Goal: Task Accomplishment & Management: Use online tool/utility

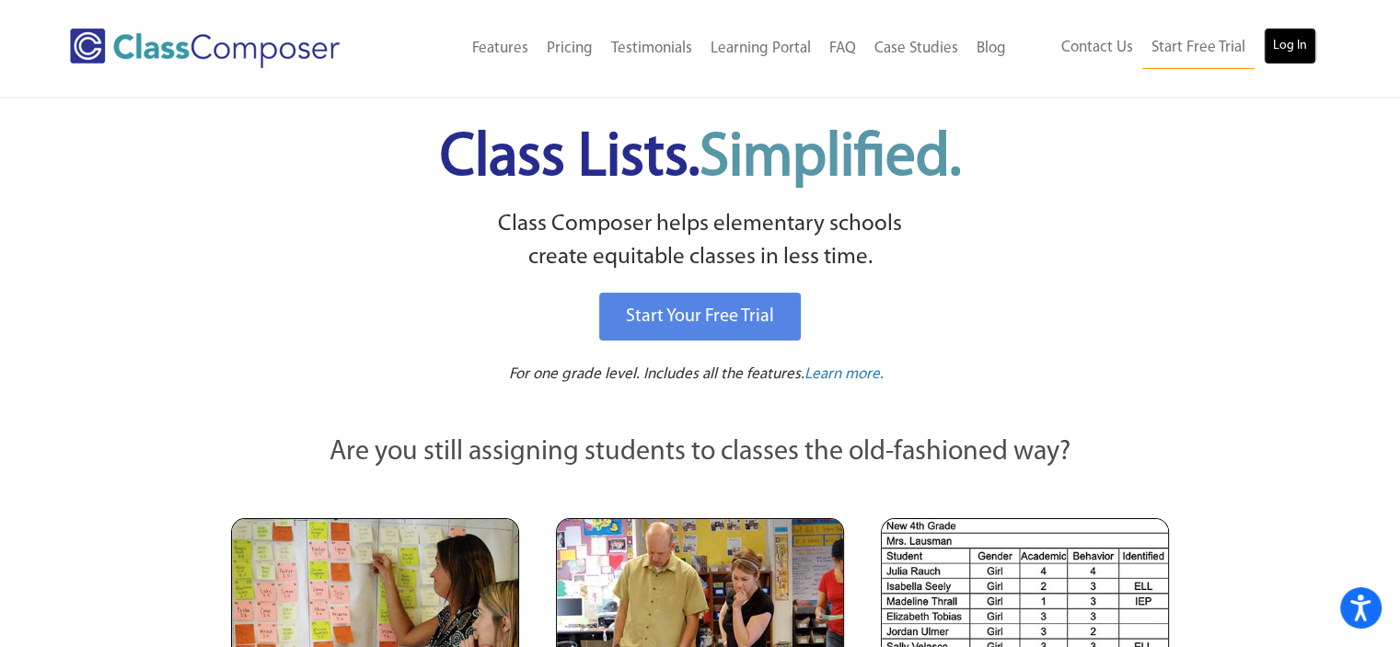
click at [1292, 45] on link "Log In" at bounding box center [1290, 46] width 52 height 37
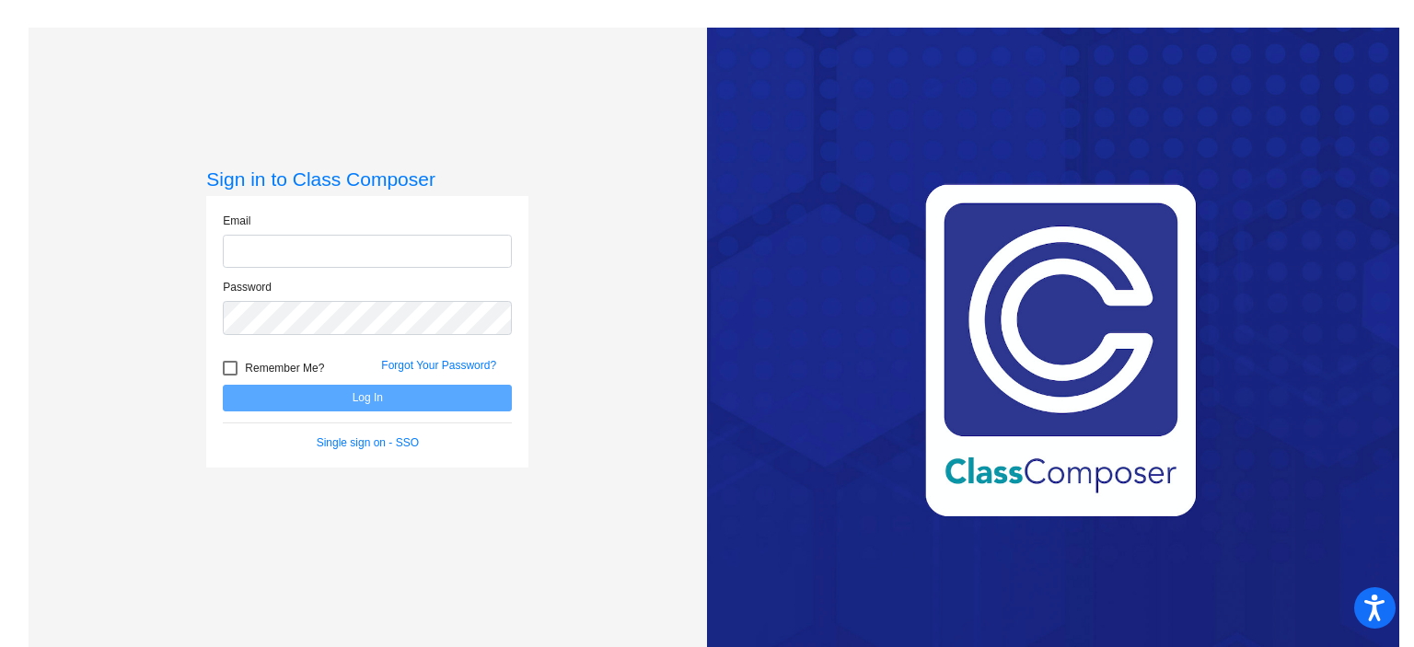
type input "carla_hegler@upland.k12.ca.us"
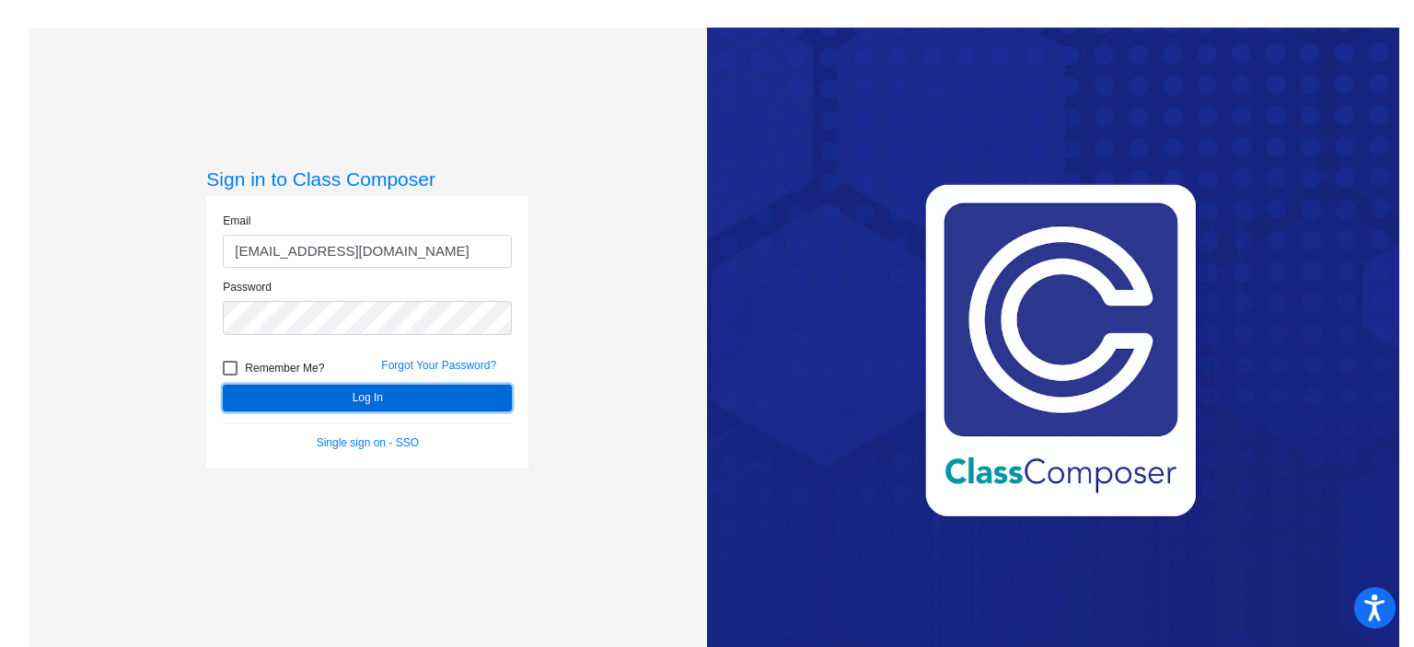
click at [394, 403] on button "Log In" at bounding box center [367, 398] width 289 height 27
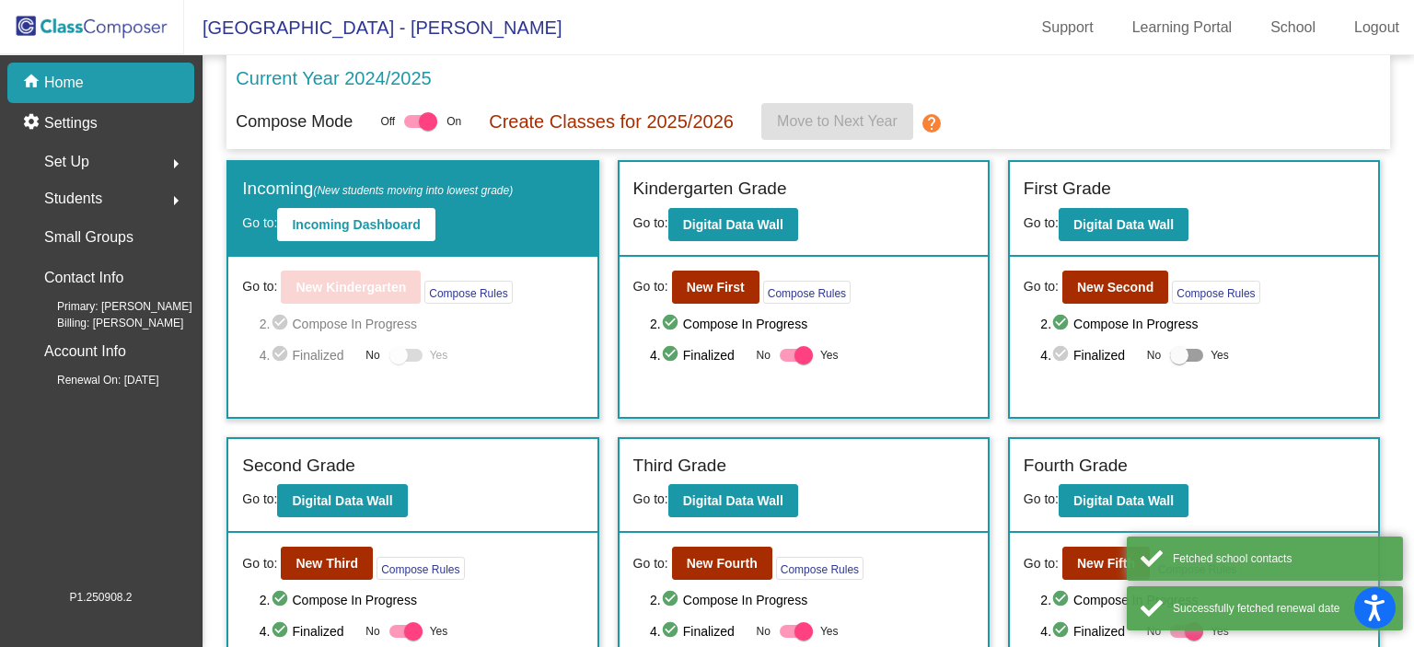
scroll to position [319, 0]
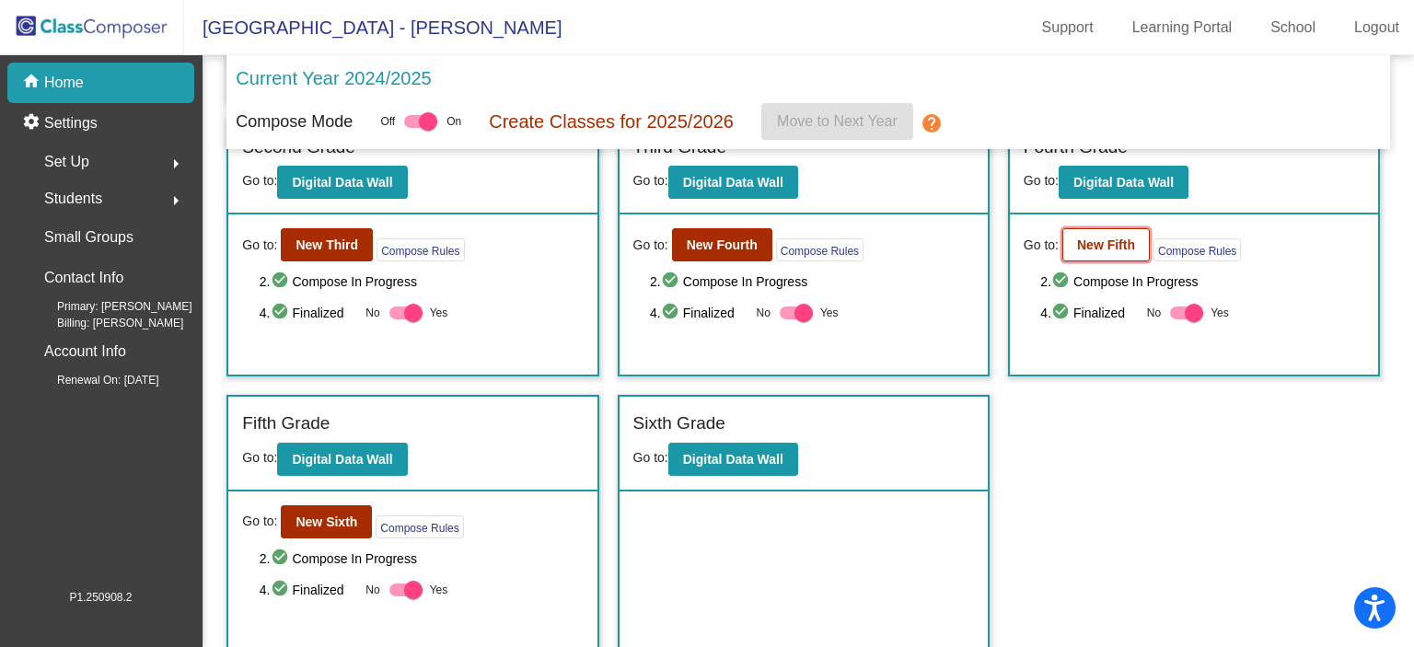
click at [1086, 251] on button "New Fifth" at bounding box center [1105, 244] width 87 height 33
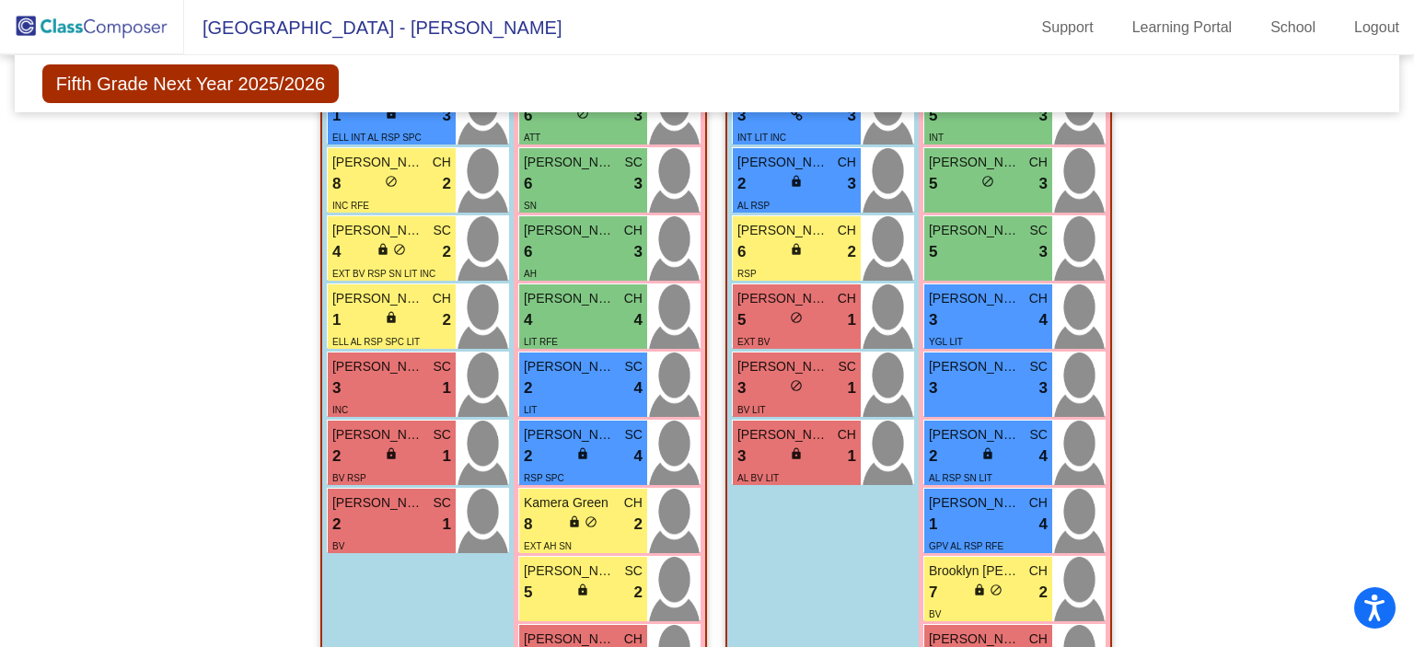
scroll to position [1107, 0]
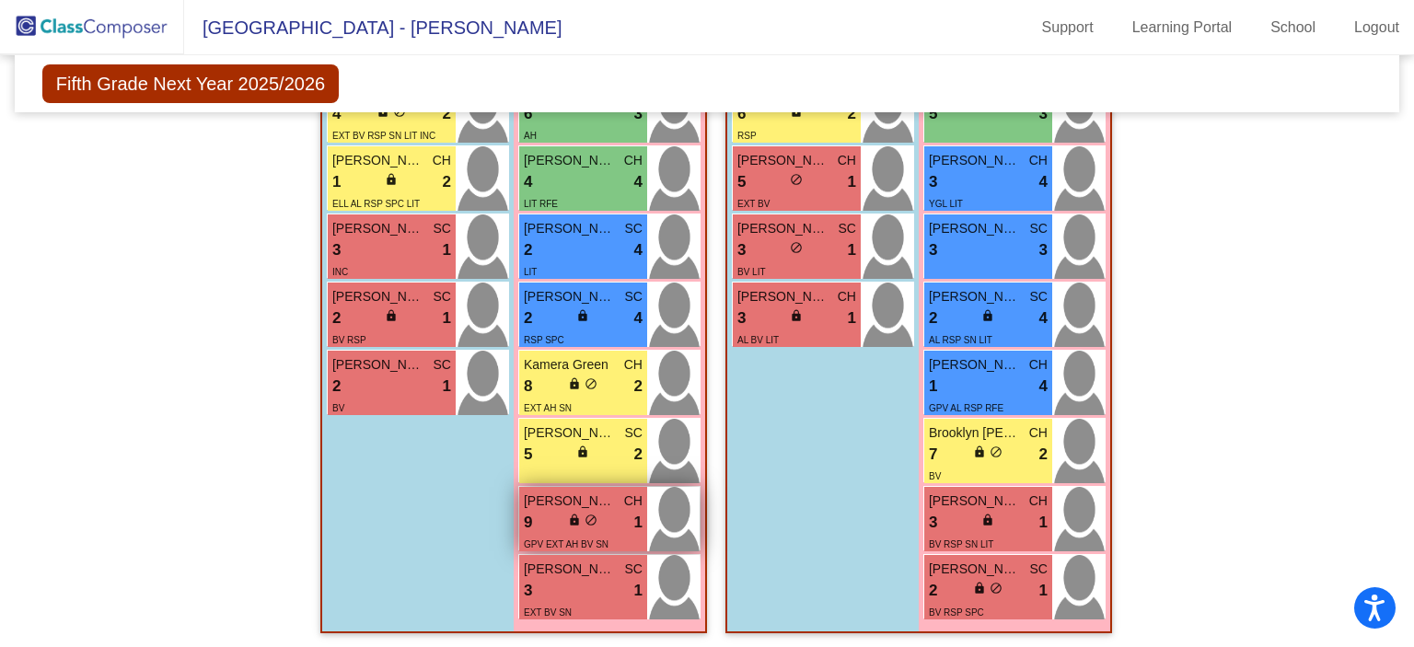
click at [585, 517] on span "do_not_disturb_alt" at bounding box center [591, 520] width 13 height 13
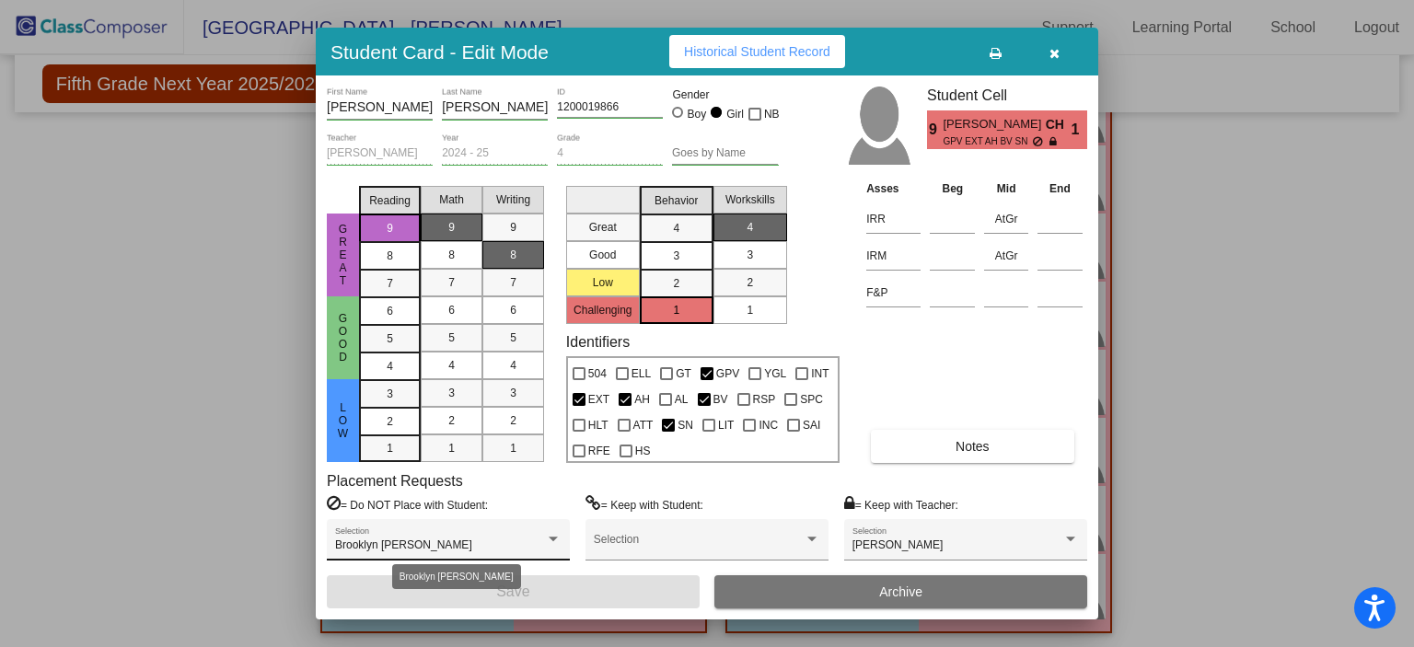
click at [556, 534] on div at bounding box center [553, 539] width 17 height 13
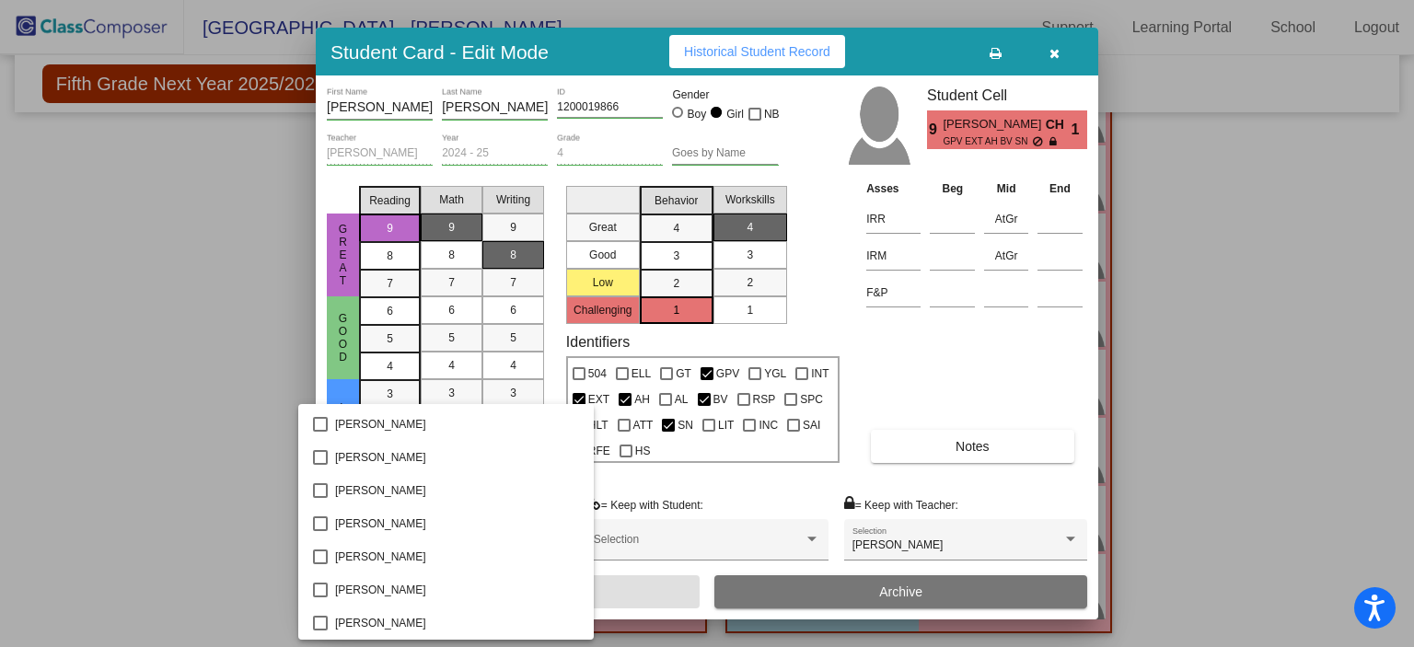
scroll to position [1131, 0]
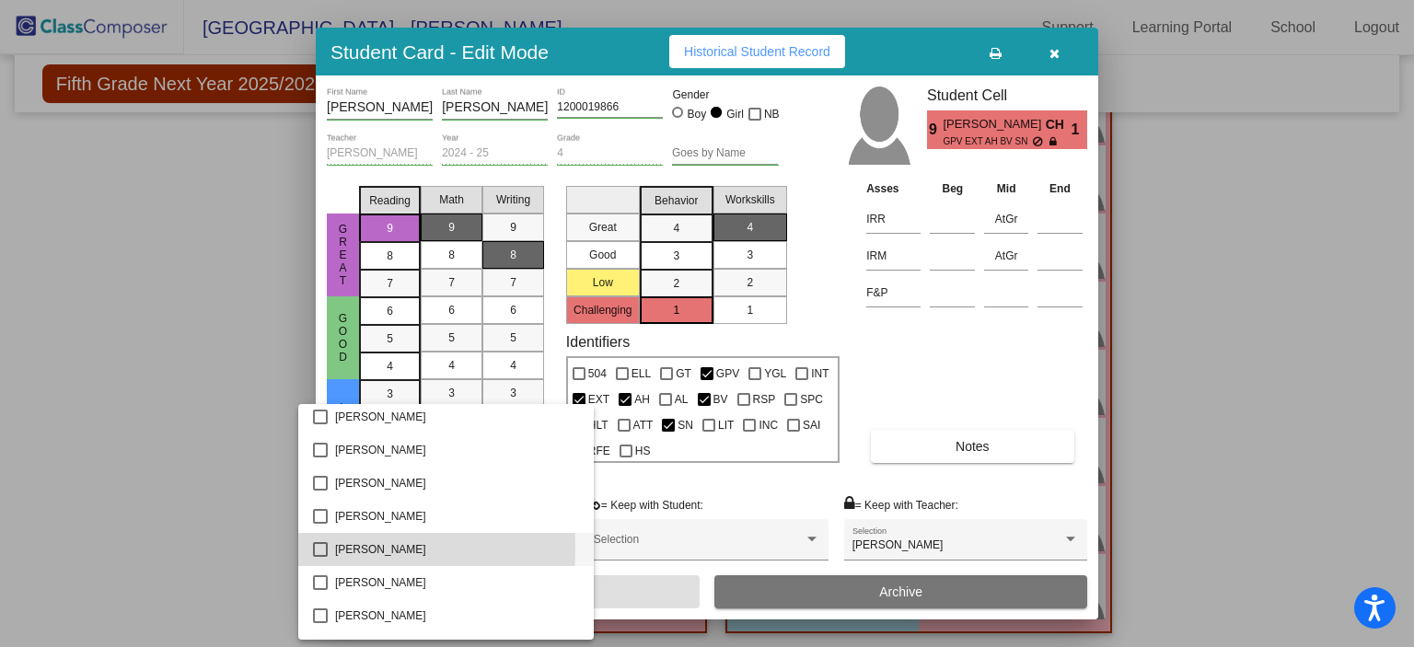
click at [321, 549] on mat-pseudo-checkbox at bounding box center [320, 549] width 15 height 15
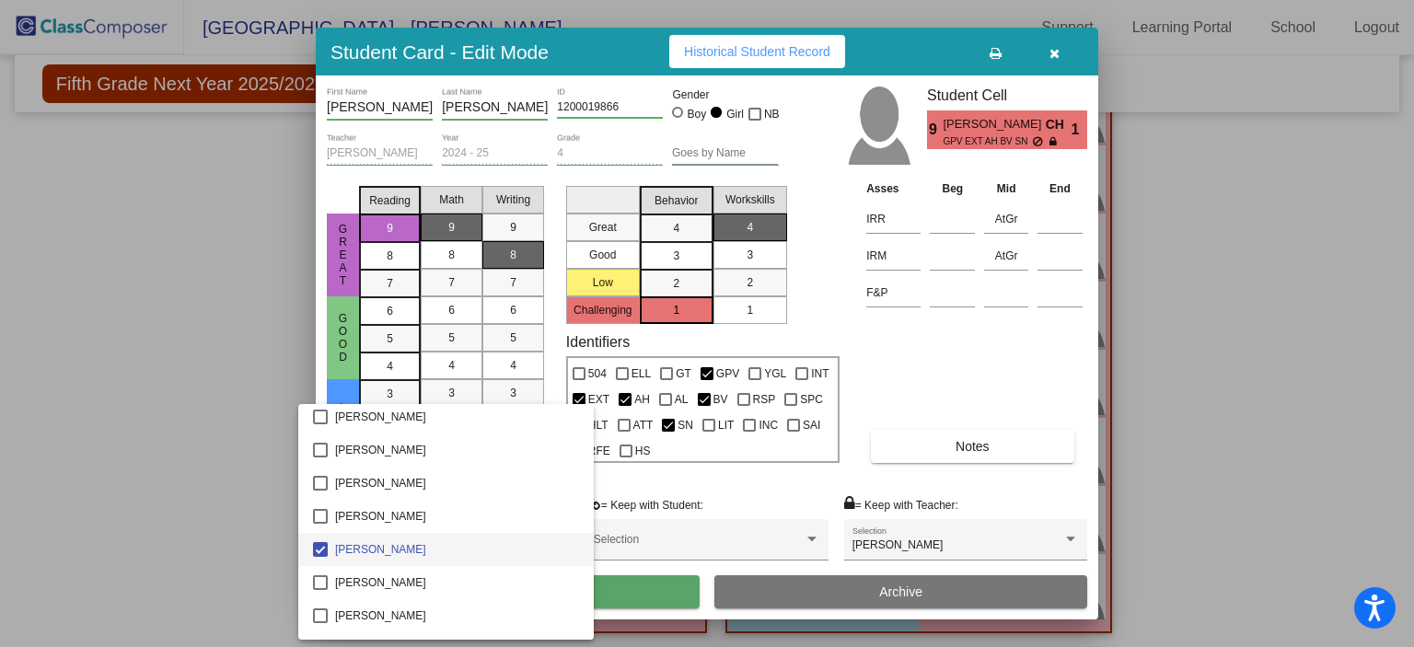
click at [236, 505] on div at bounding box center [707, 323] width 1414 height 647
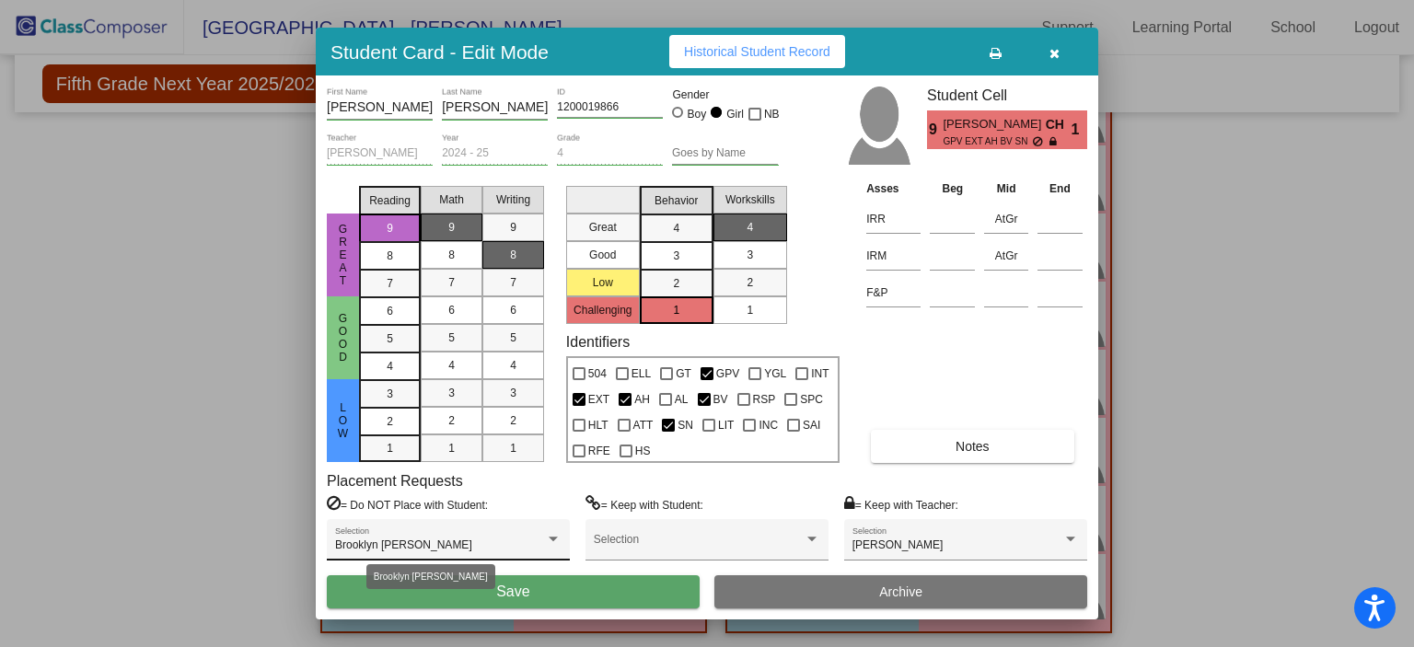
click at [549, 543] on div at bounding box center [553, 539] width 17 height 13
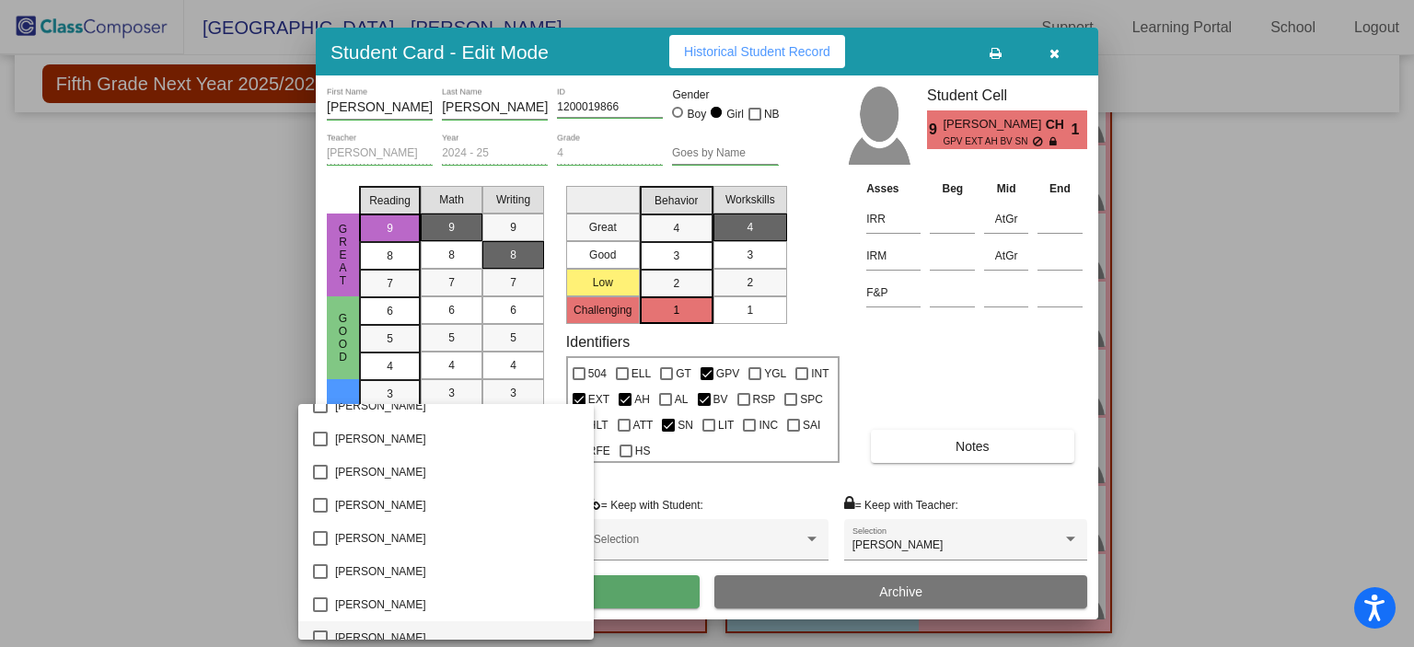
scroll to position [146, 0]
click at [55, 427] on div at bounding box center [707, 323] width 1414 height 647
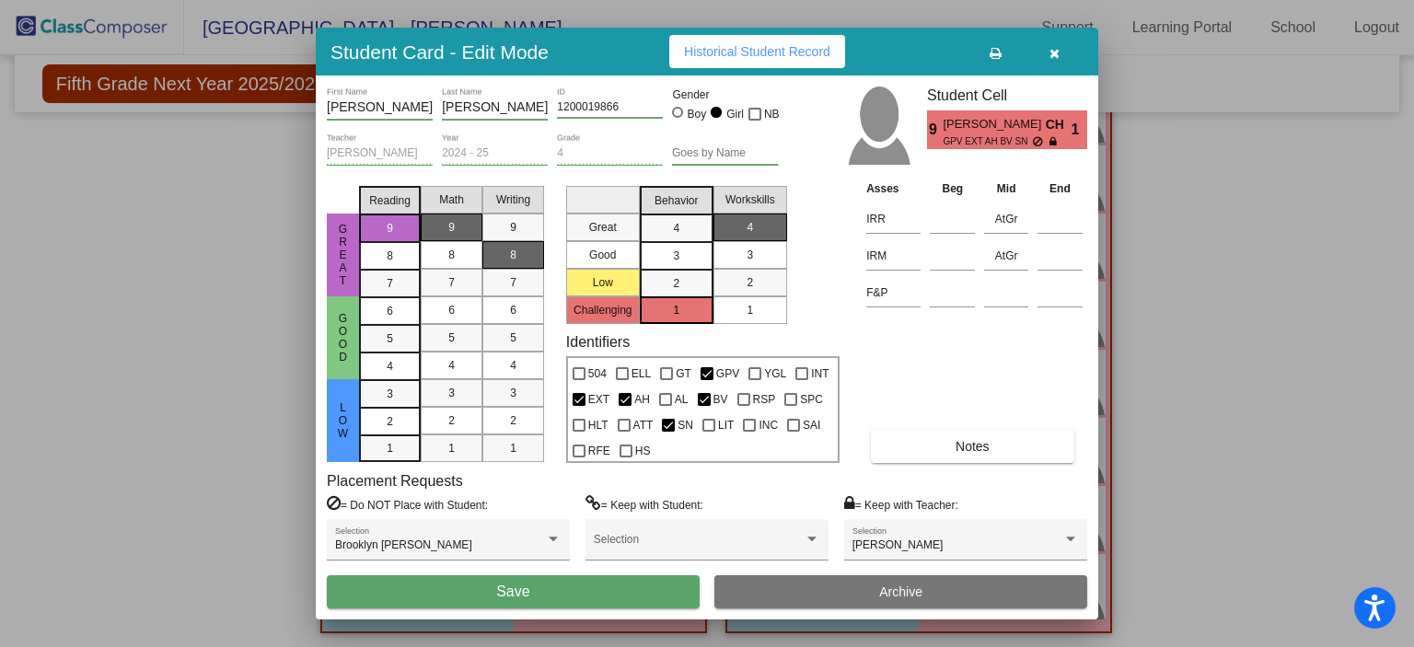
click at [477, 586] on button "Save" at bounding box center [513, 591] width 373 height 33
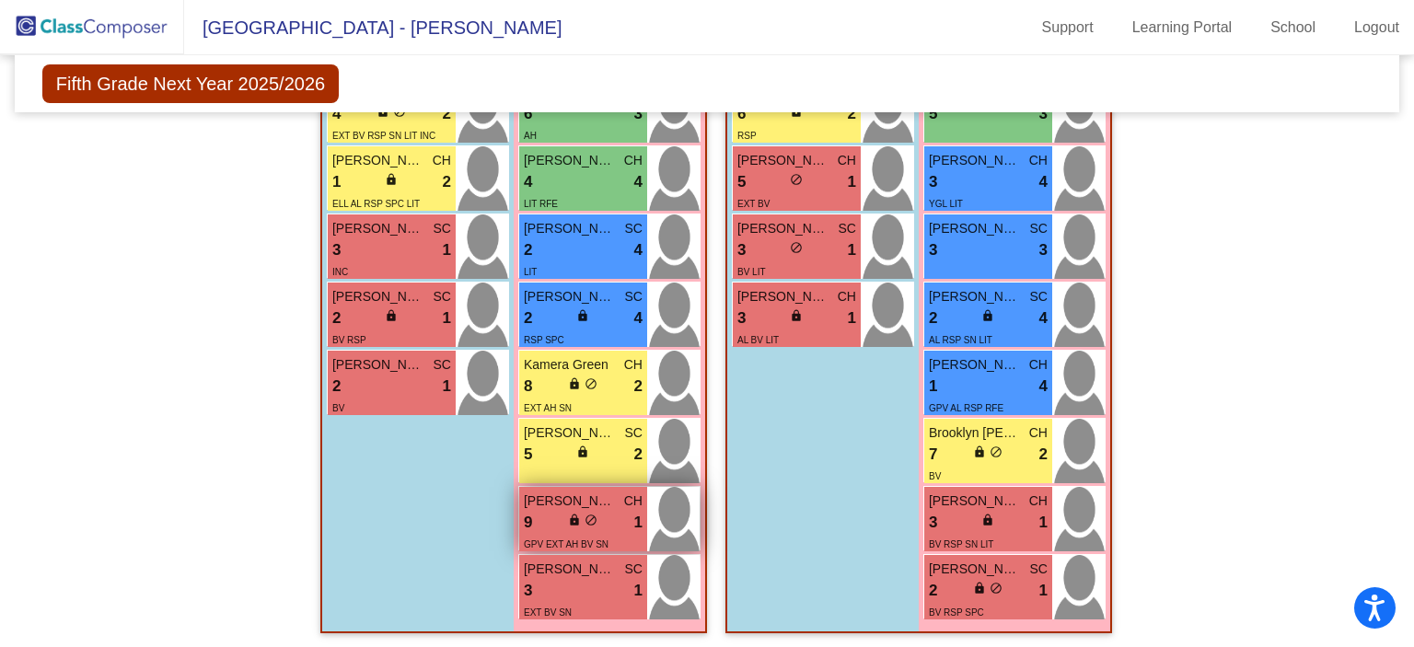
click at [595, 525] on div "9 lock do_not_disturb_alt 1" at bounding box center [583, 523] width 119 height 24
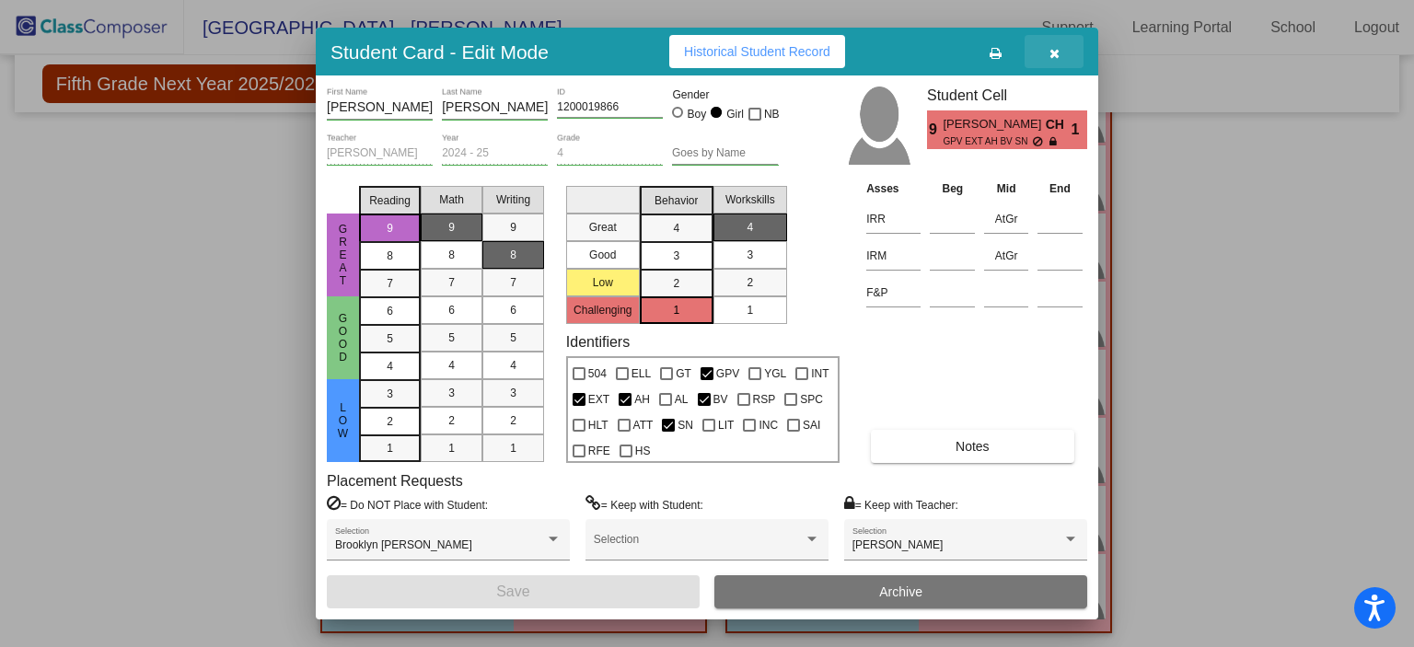
click at [1058, 44] on span "button" at bounding box center [1055, 51] width 10 height 15
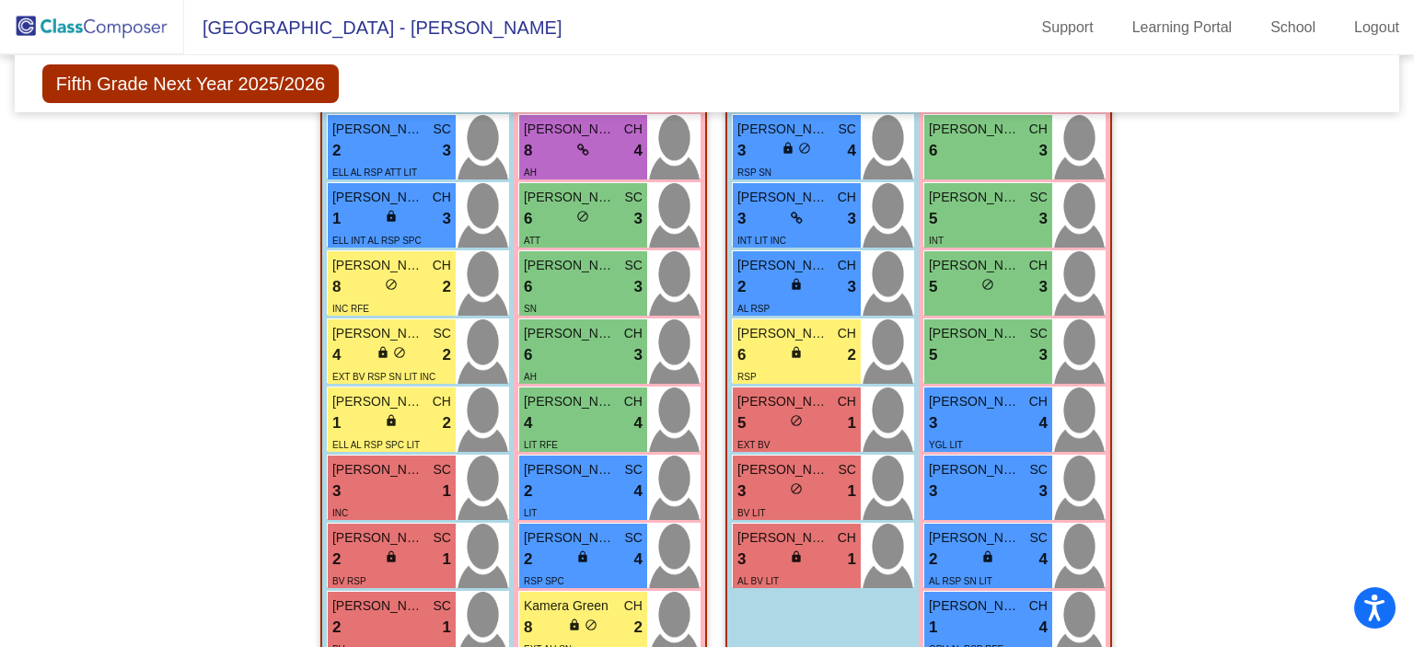
scroll to position [866, 0]
click at [790, 419] on span "do_not_disturb_alt" at bounding box center [796, 419] width 13 height 13
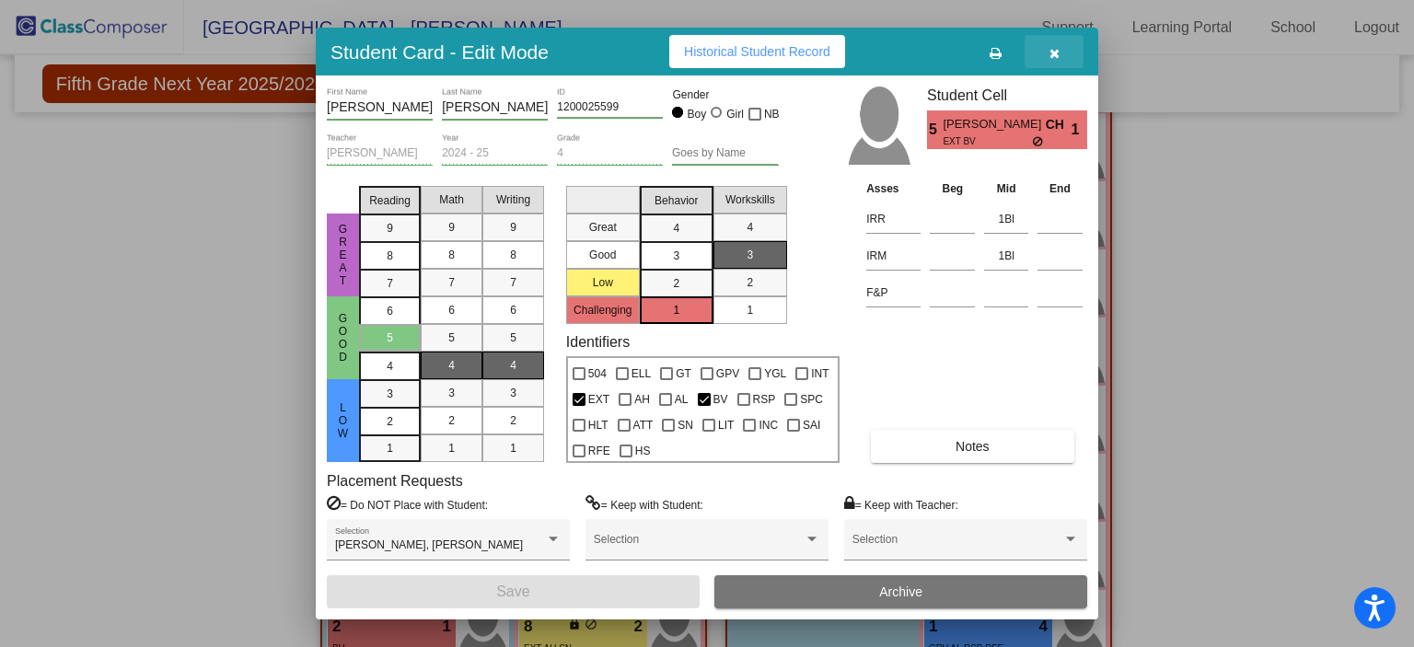
click at [1055, 47] on icon "button" at bounding box center [1055, 53] width 10 height 13
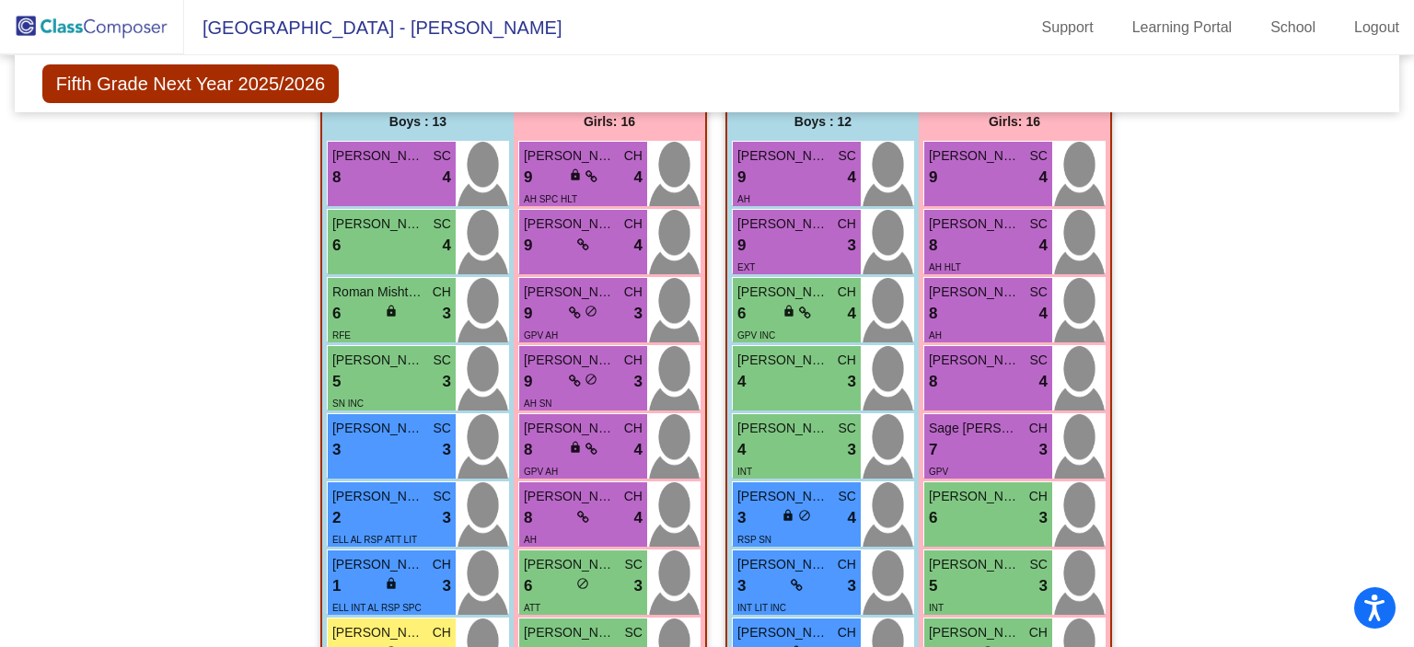
scroll to position [0, 0]
